Goal: Task Accomplishment & Management: Use online tool/utility

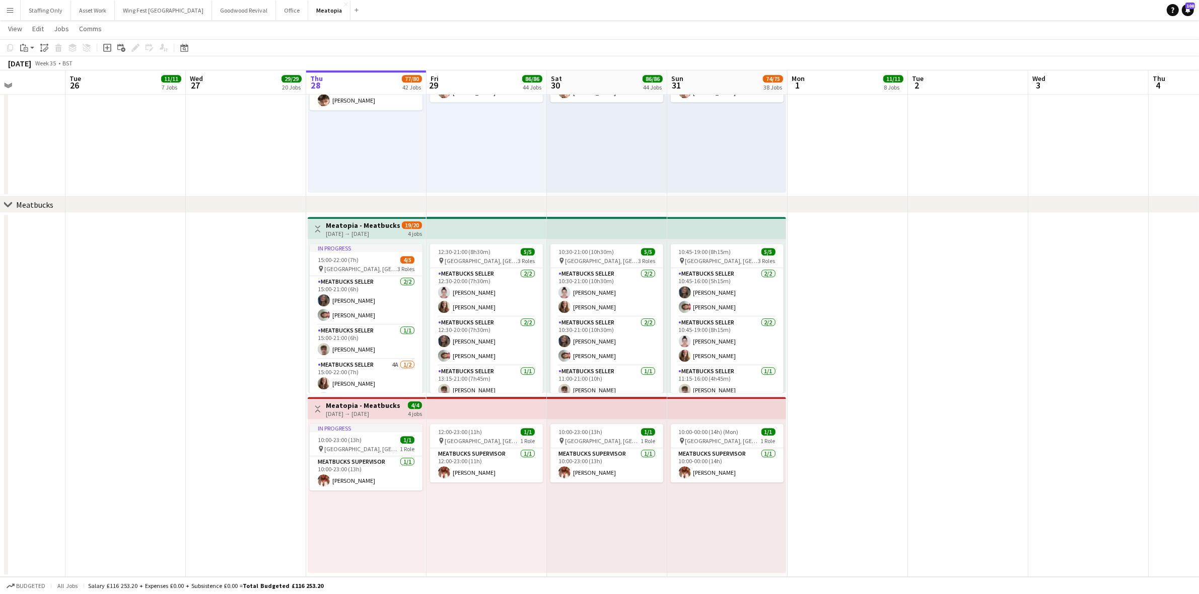
click at [14, 6] on button "Menu" at bounding box center [10, 10] width 20 height 20
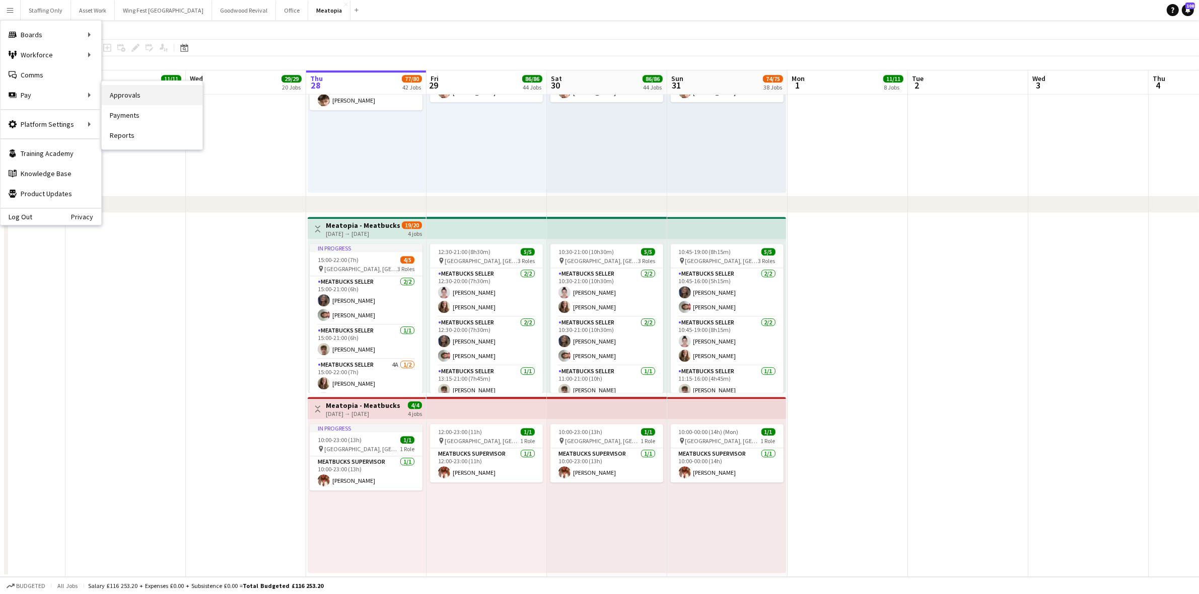
click at [121, 97] on link "Approvals" at bounding box center [152, 95] width 101 height 20
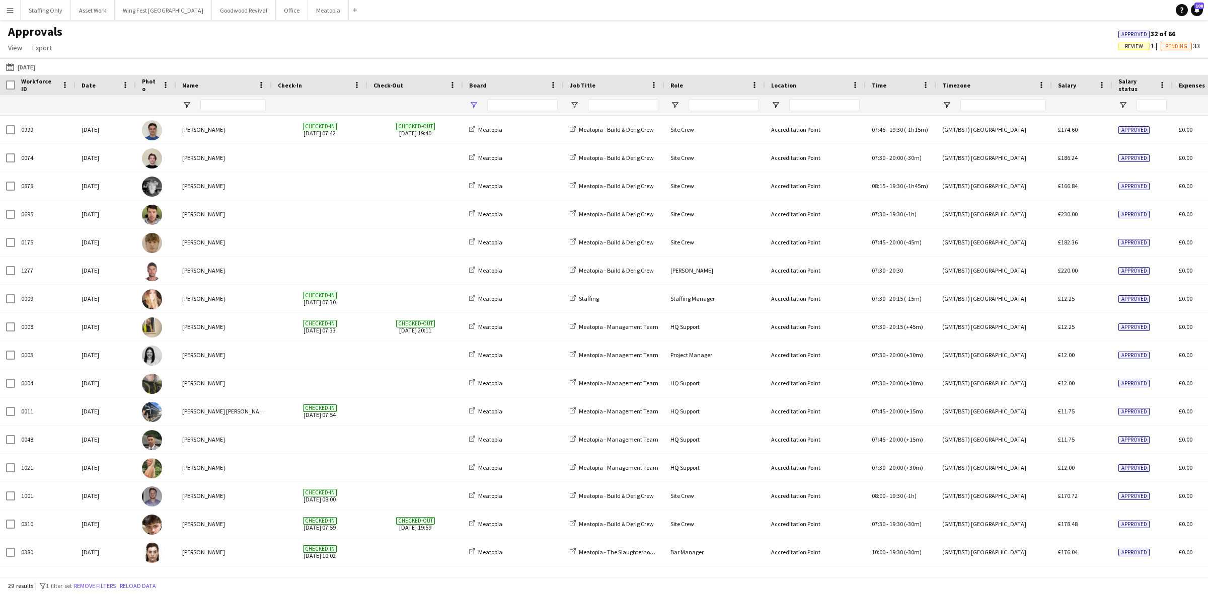
type input "**********"
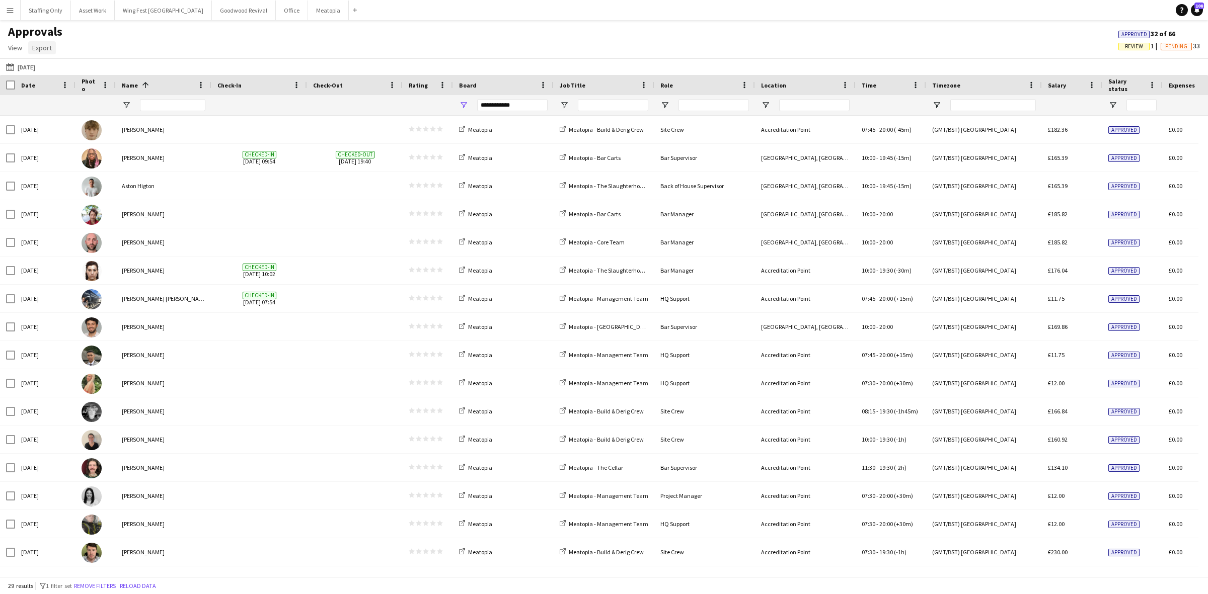
click at [51, 51] on span "Export" at bounding box center [42, 47] width 20 height 9
click at [56, 73] on span "Export as XLSX" at bounding box center [59, 69] width 44 height 9
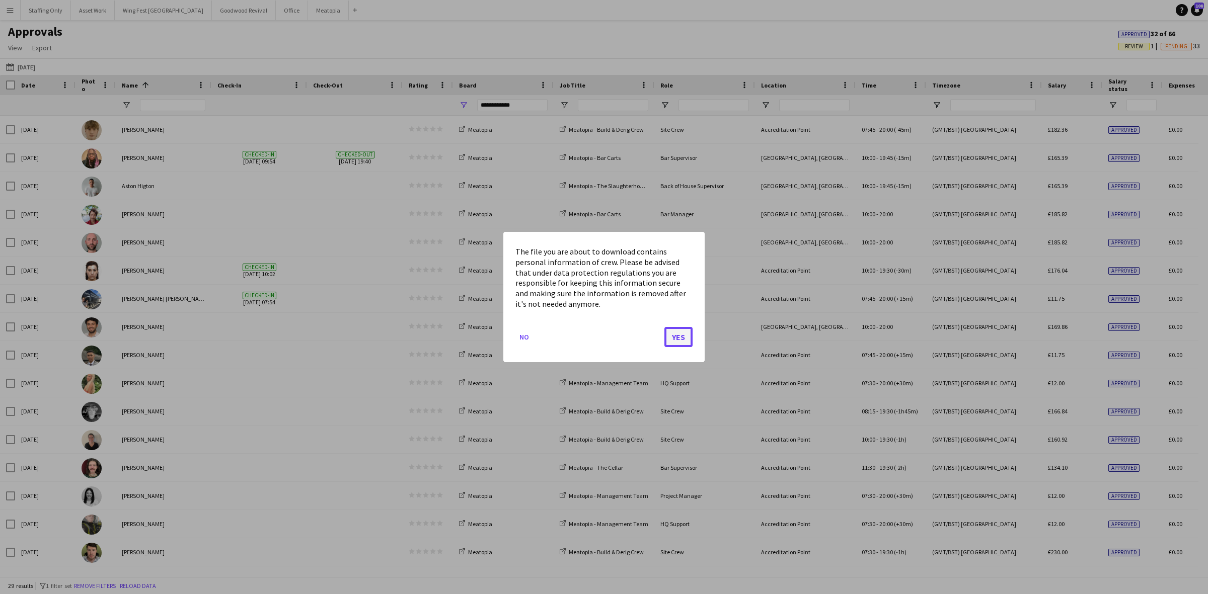
click at [676, 341] on button "Yes" at bounding box center [678, 337] width 28 height 20
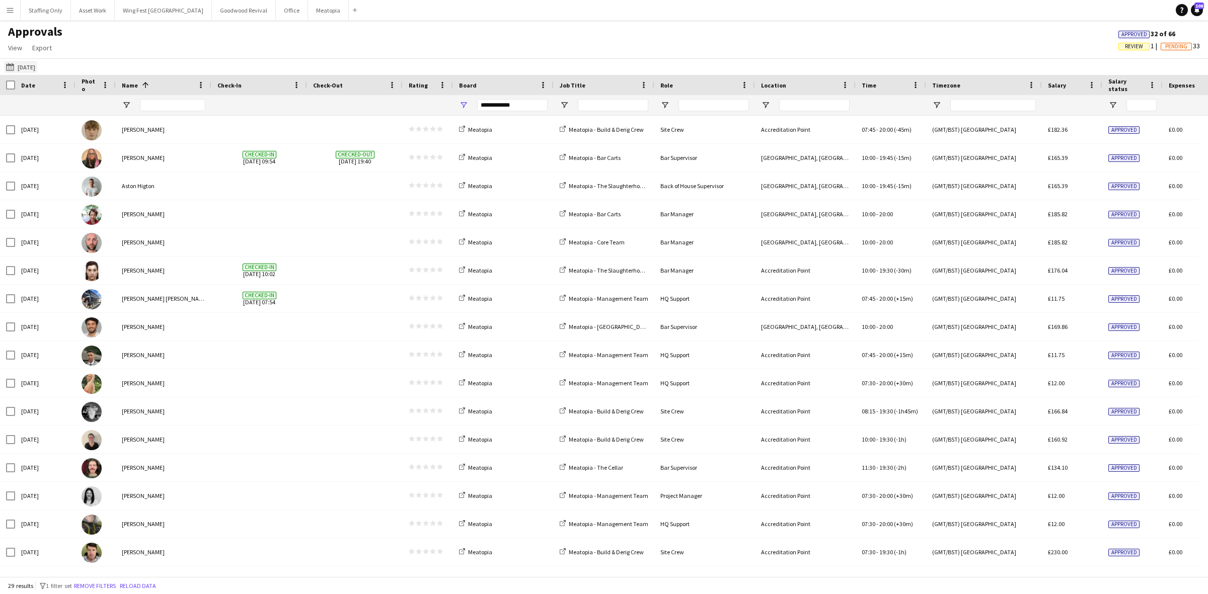
click at [19, 61] on button "[DATE] [DATE]" at bounding box center [20, 67] width 33 height 12
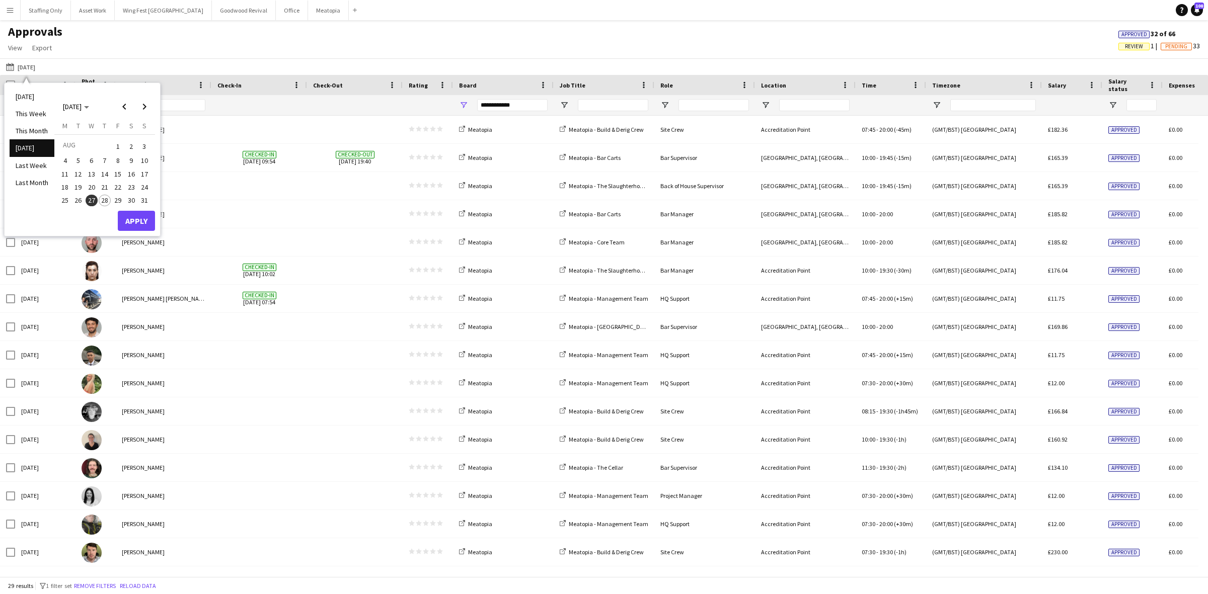
click at [76, 199] on span "26" at bounding box center [78, 201] width 12 height 12
click at [87, 201] on span "27" at bounding box center [92, 201] width 12 height 12
click at [134, 220] on button "Apply" at bounding box center [136, 221] width 37 height 20
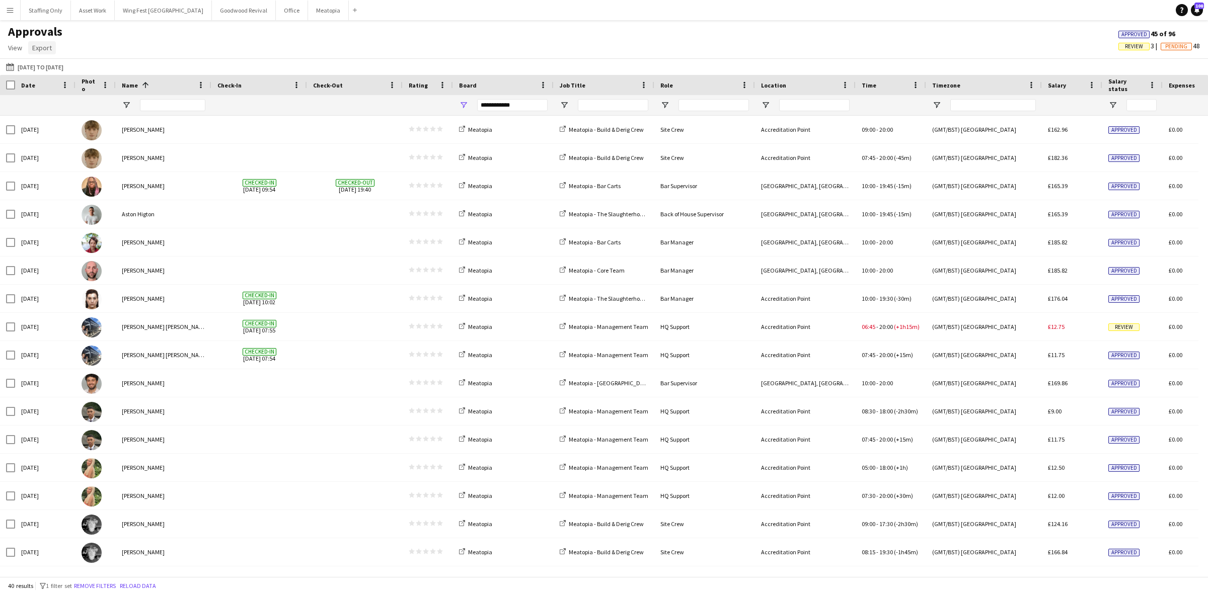
click at [42, 51] on span "Export" at bounding box center [42, 47] width 20 height 9
click at [69, 71] on span "Export as XLSX" at bounding box center [59, 69] width 44 height 9
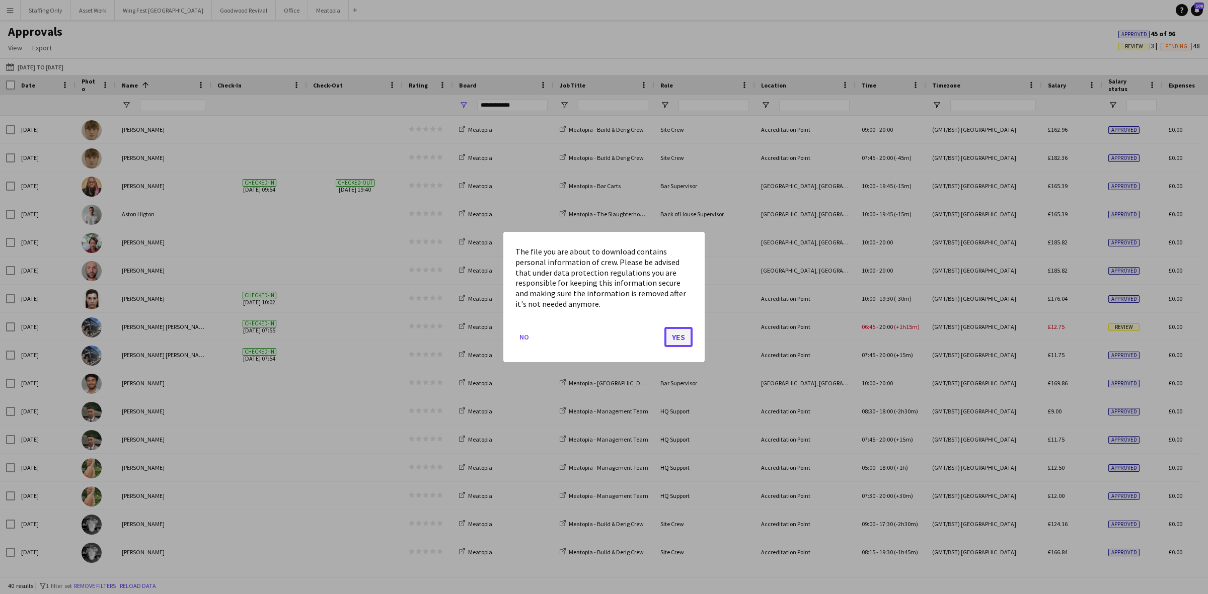
click at [676, 339] on button "Yes" at bounding box center [678, 337] width 28 height 20
